Goal: Transaction & Acquisition: Purchase product/service

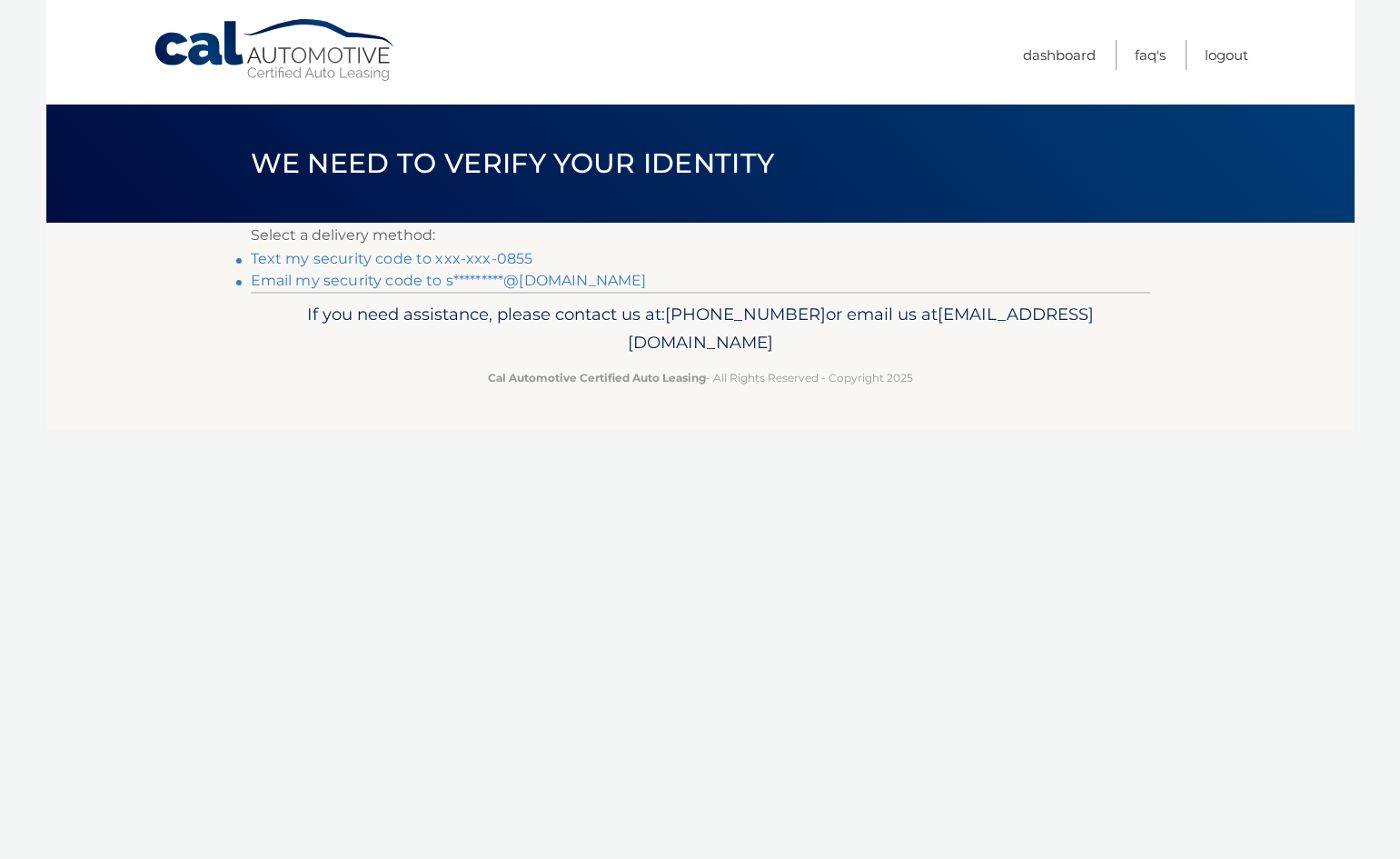
click at [447, 258] on link "Text my security code to xxx-xxx-0855" at bounding box center [392, 259] width 282 height 18
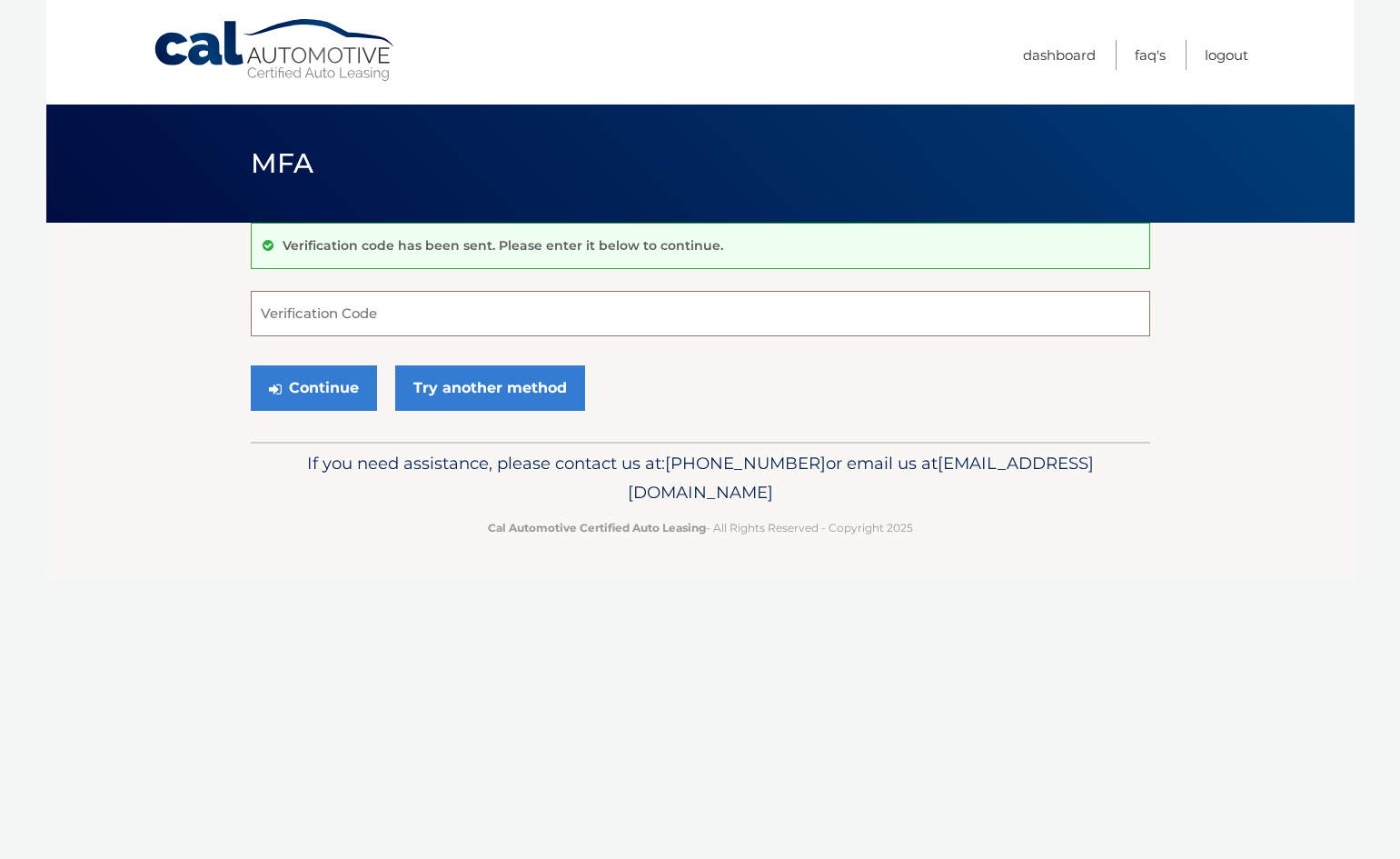
click at [409, 311] on input "Verification Code" at bounding box center [700, 313] width 900 height 46
type input "243712"
click at [331, 384] on button "Continue" at bounding box center [314, 387] width 126 height 46
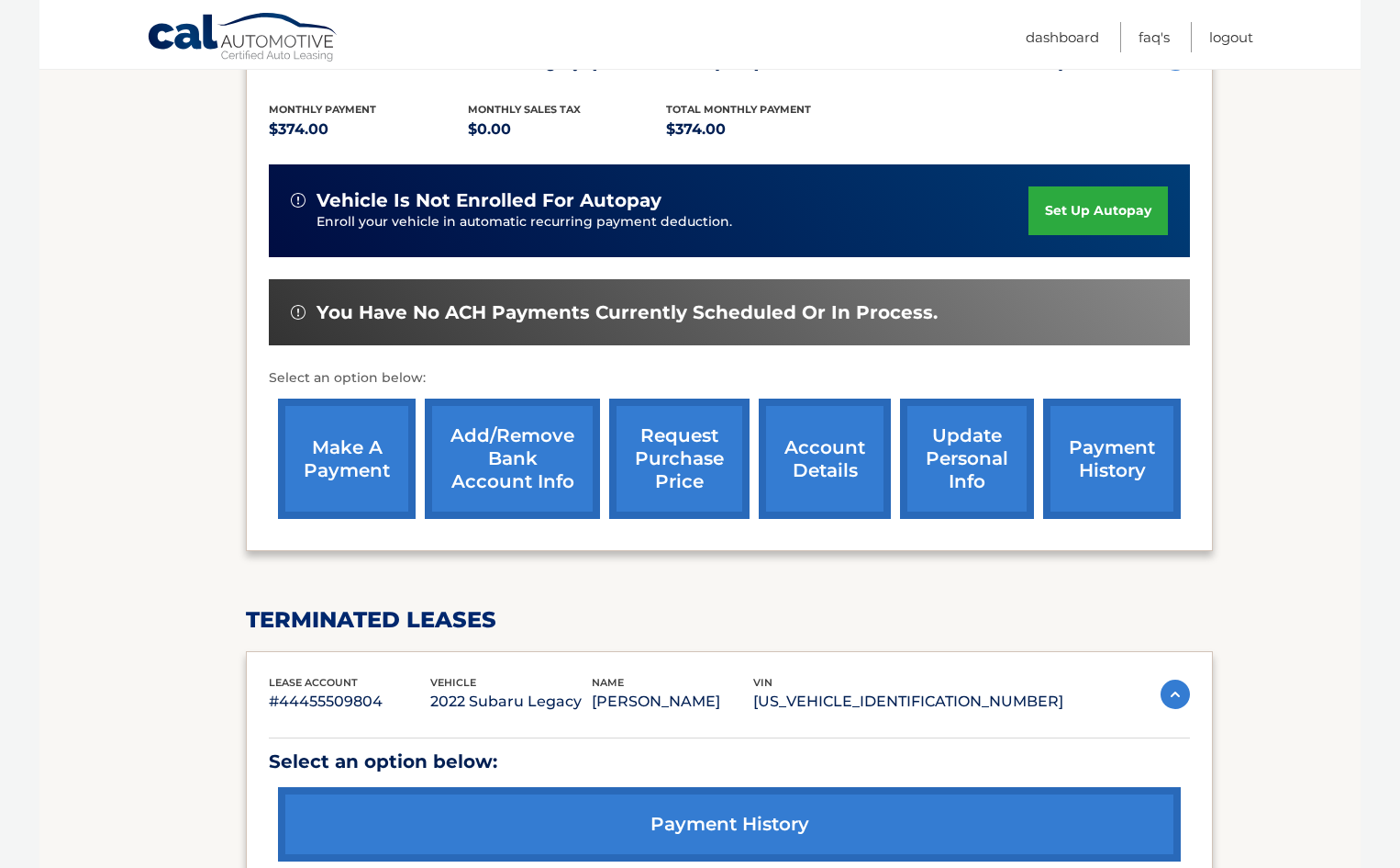
scroll to position [369, 0]
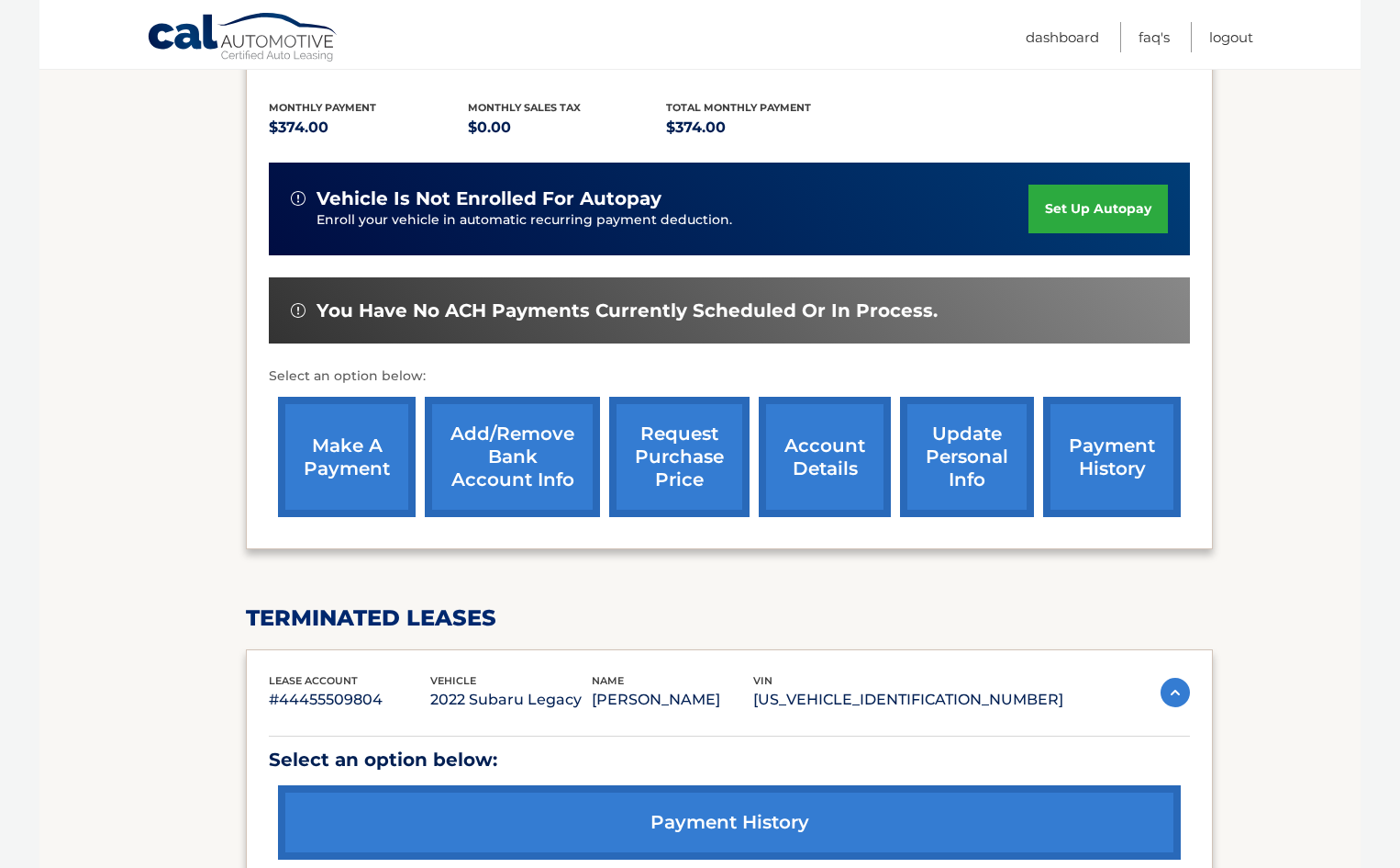
click at [364, 462] on link "make a payment" at bounding box center [347, 456] width 138 height 120
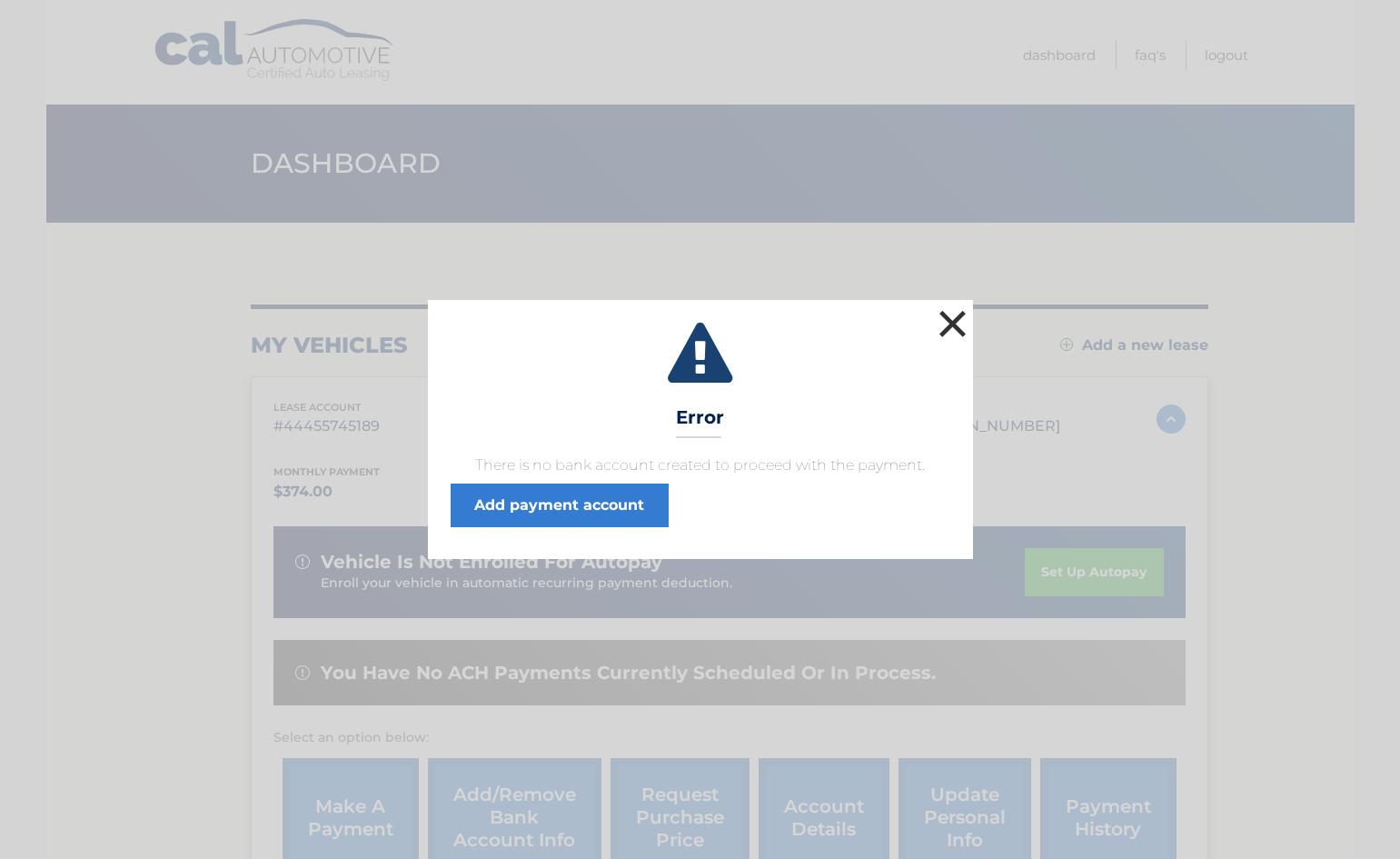
click at [950, 331] on button "×" at bounding box center [952, 323] width 36 height 36
